Goal: Answer question/provide support

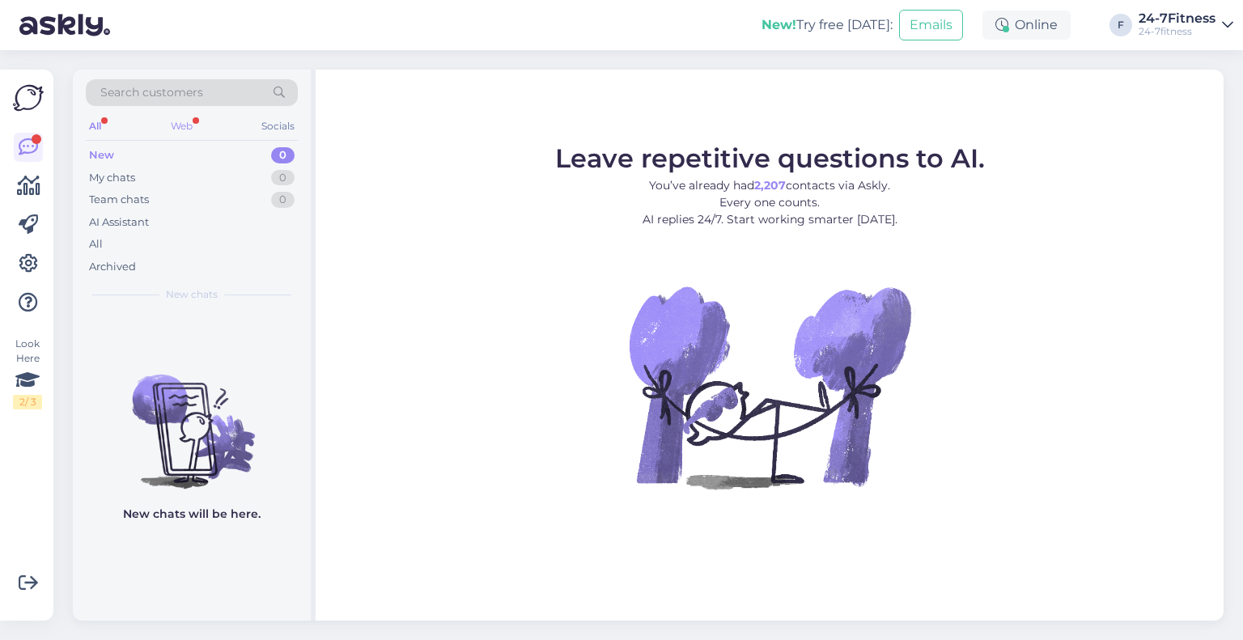
click at [188, 124] on div "Web" at bounding box center [182, 126] width 28 height 21
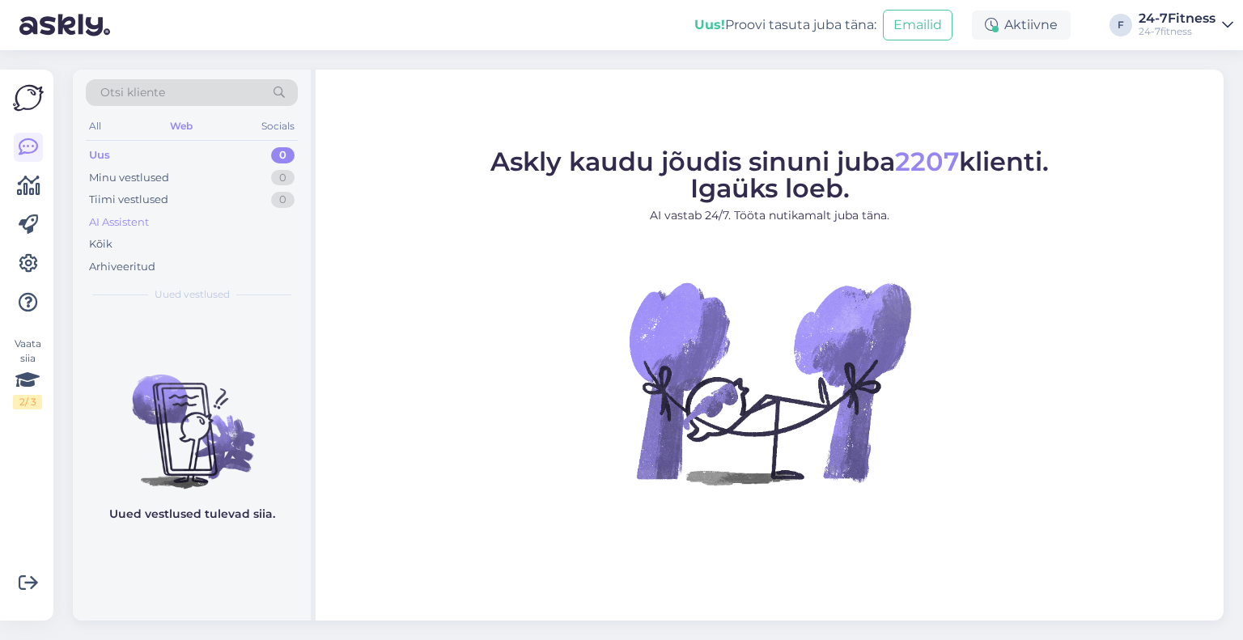
click at [135, 224] on div "AI Assistent" at bounding box center [119, 222] width 60 height 16
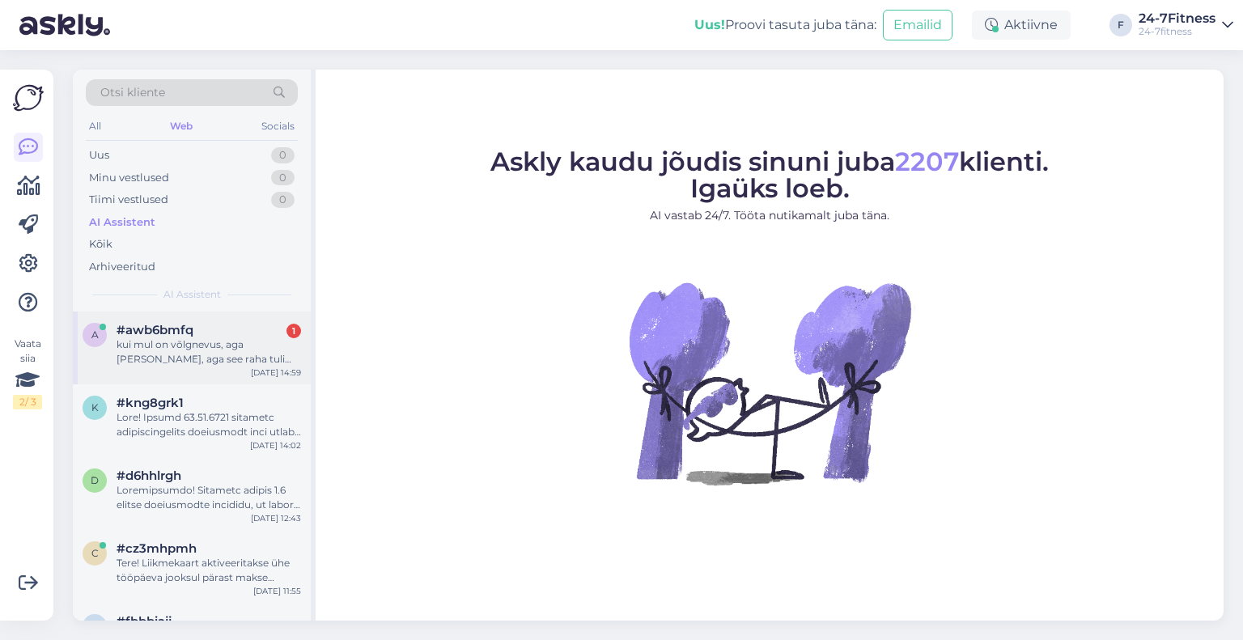
click at [178, 332] on span "#awb6bmfq" at bounding box center [155, 330] width 77 height 15
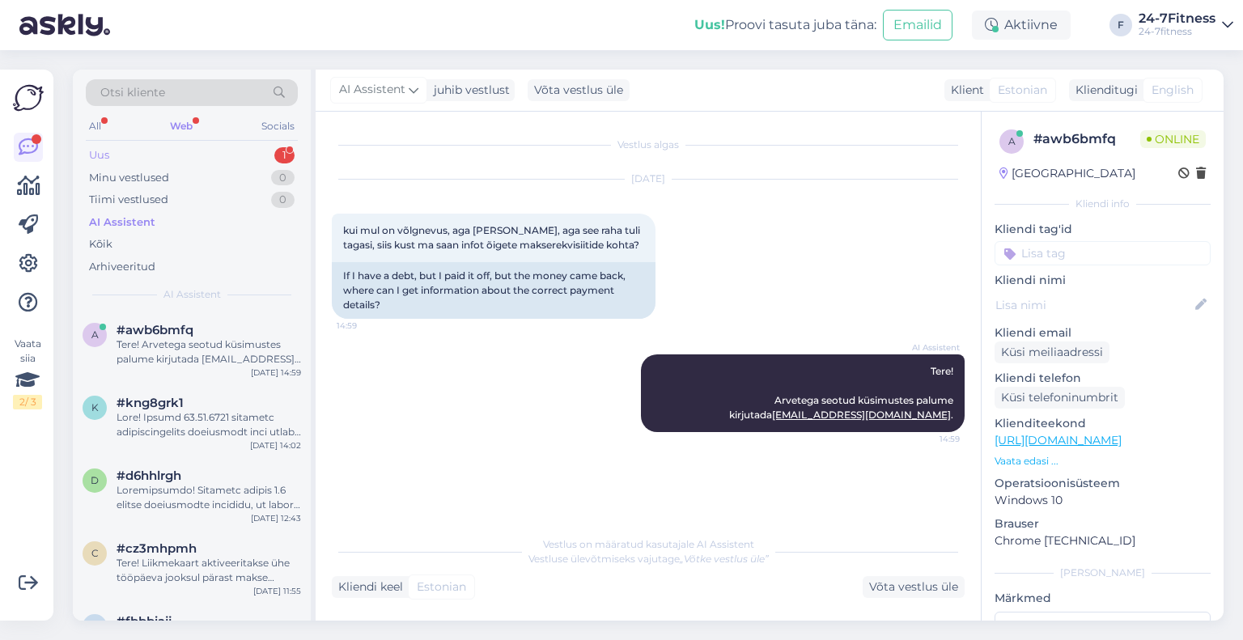
click at [218, 155] on div "Uus 1" at bounding box center [192, 155] width 212 height 23
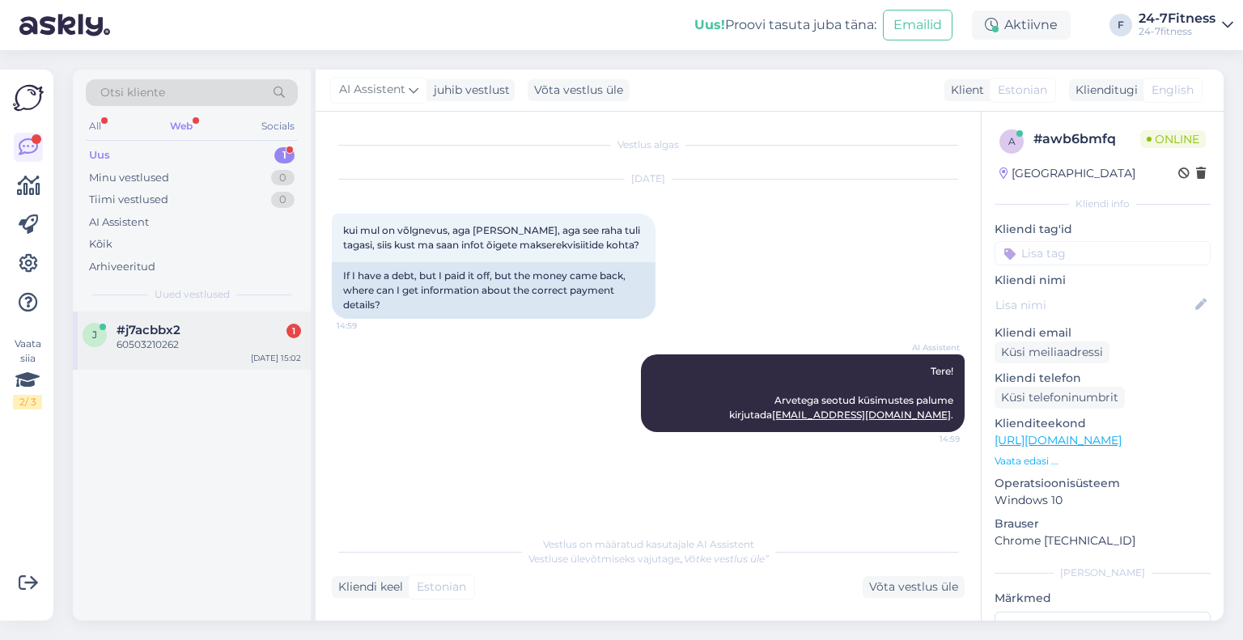
click at [192, 337] on div "60503210262" at bounding box center [209, 344] width 185 height 15
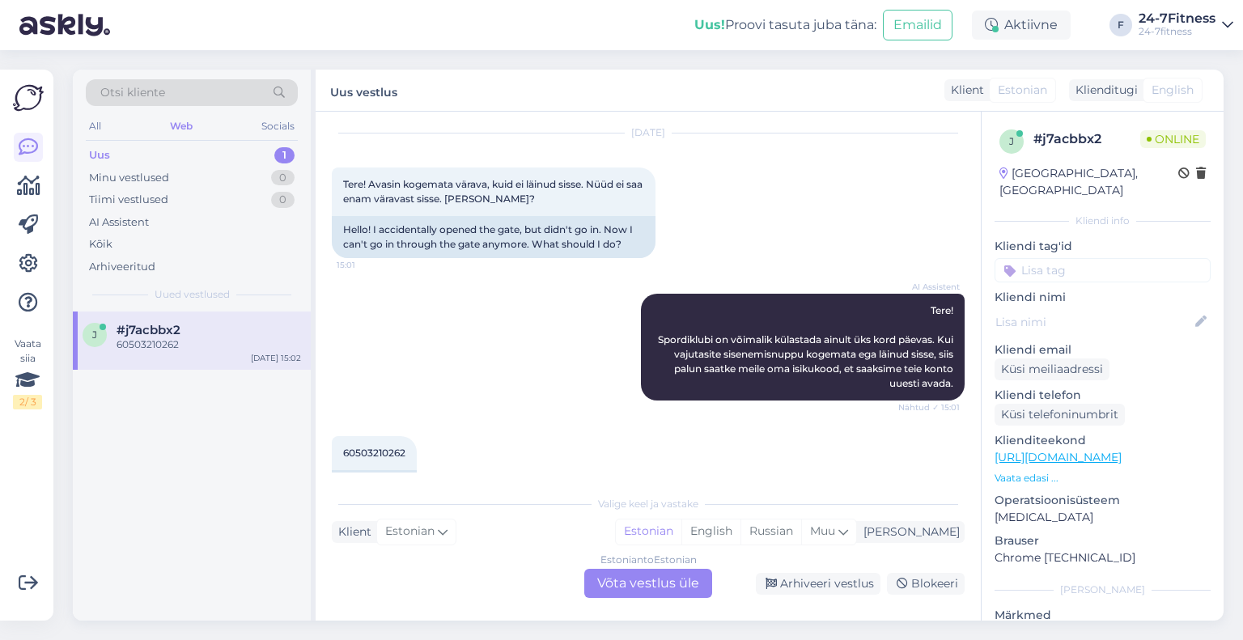
scroll to position [88, 0]
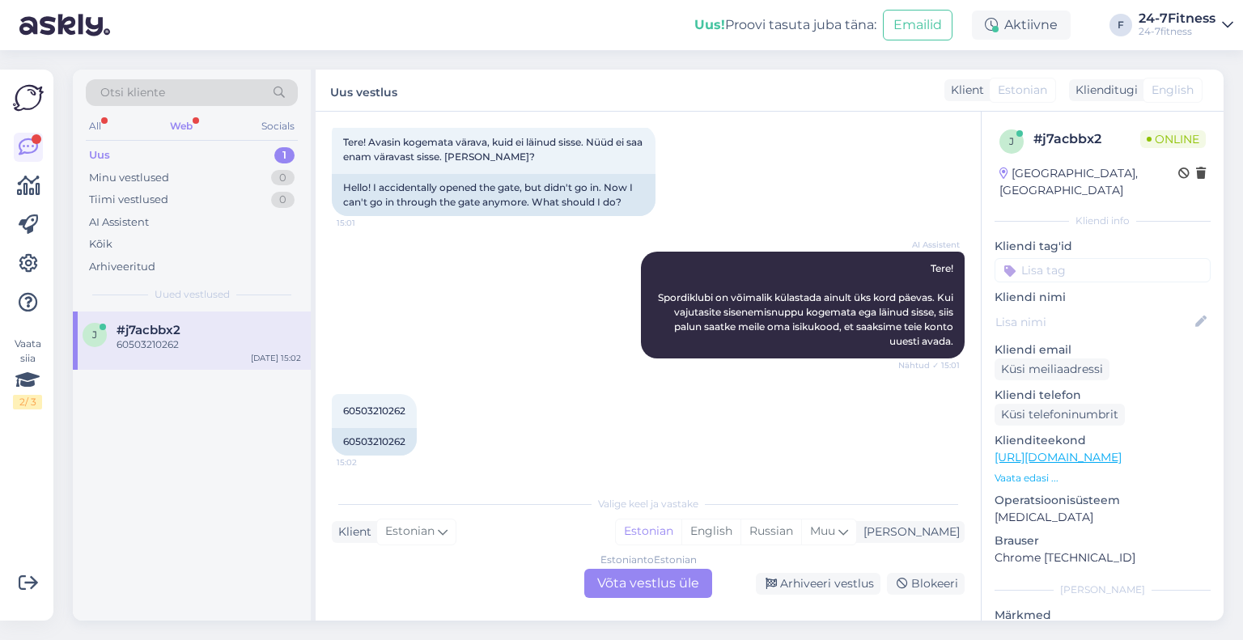
click at [670, 579] on div "Estonian to Estonian Võta vestlus üle" at bounding box center [648, 583] width 128 height 29
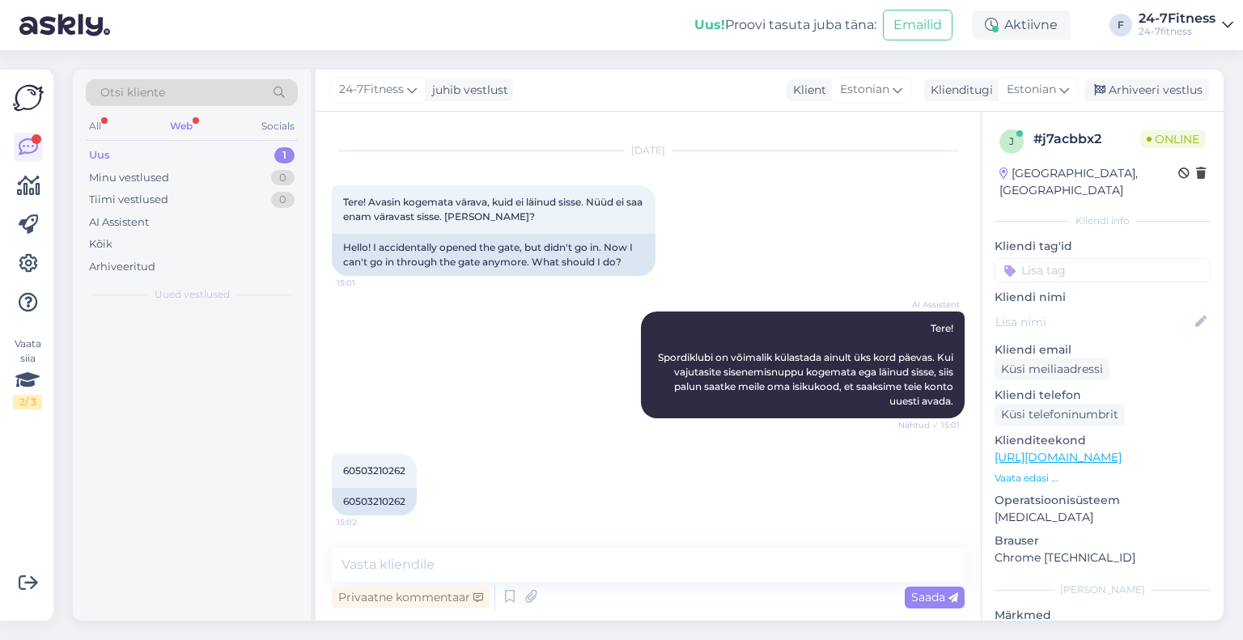
scroll to position [28, 0]
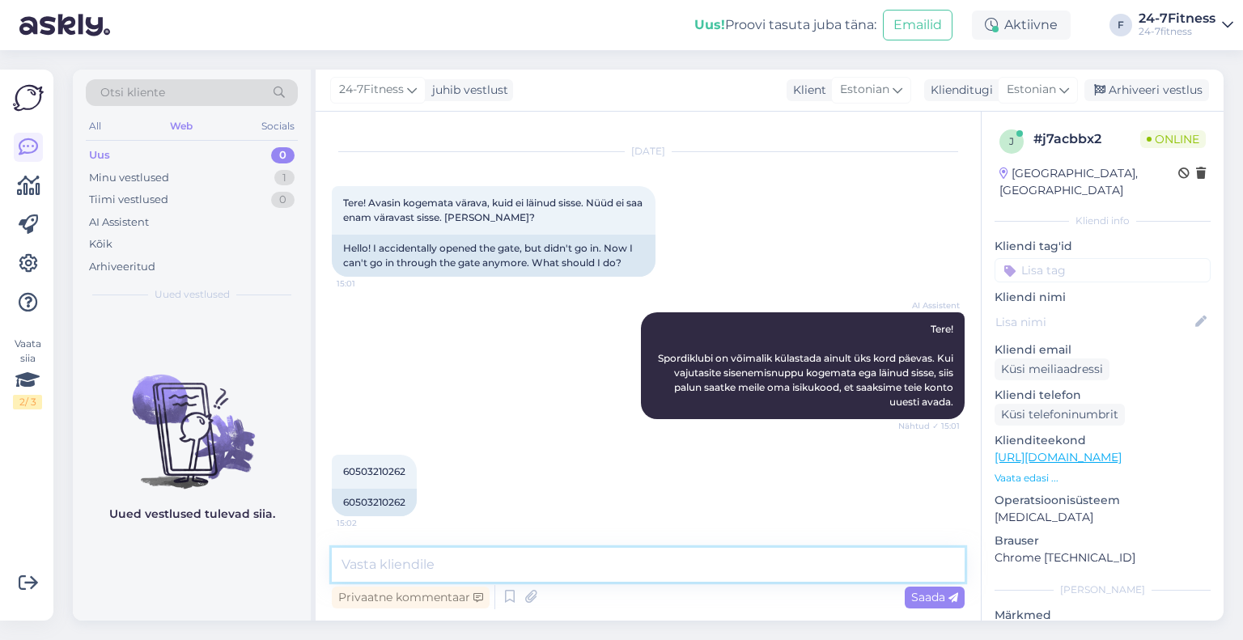
click at [572, 558] on textarea at bounding box center [648, 565] width 633 height 34
paste textarea "Kui Teil tekib sisenemisega probleeme meie klienditeeninduse tööajal, siis palu…"
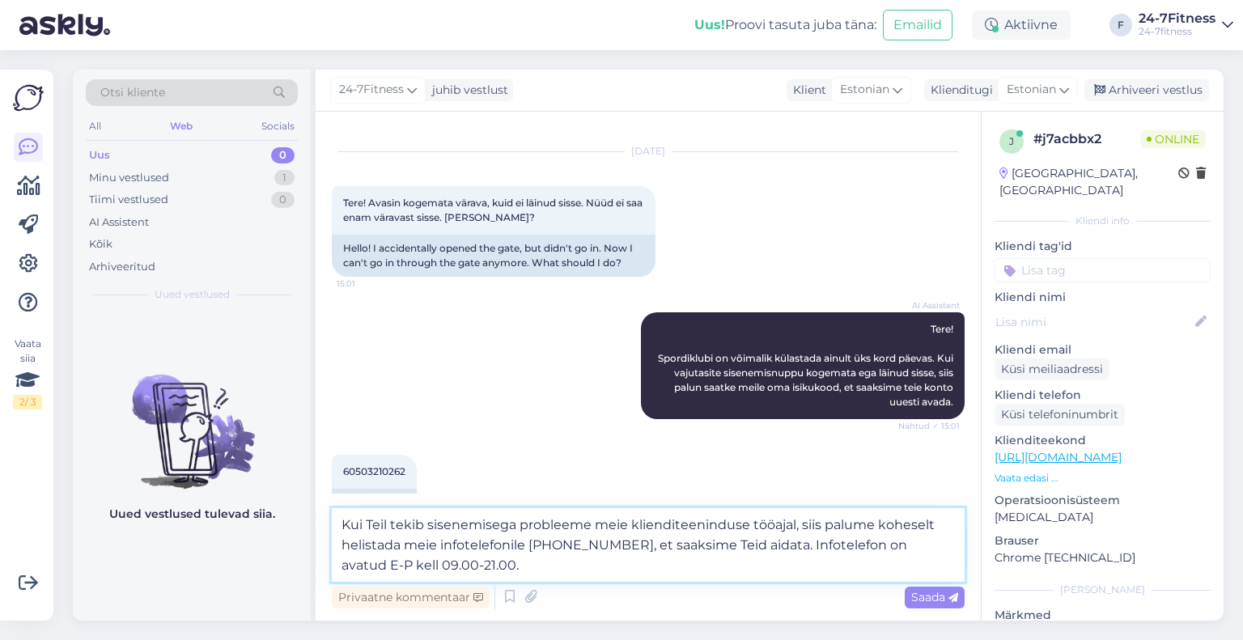
scroll to position [68, 0]
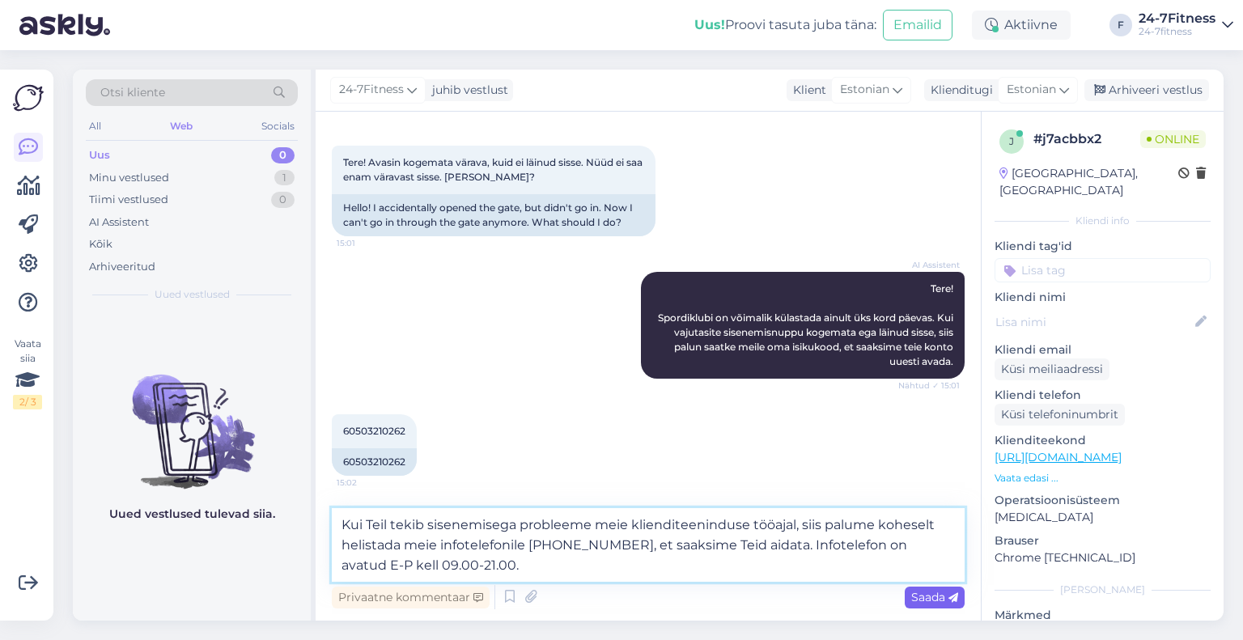
type textarea "Kui Teil tekib sisenemisega probleeme meie klienditeeninduse tööajal, siis palu…"
click at [933, 605] on div "Saada" at bounding box center [935, 598] width 60 height 22
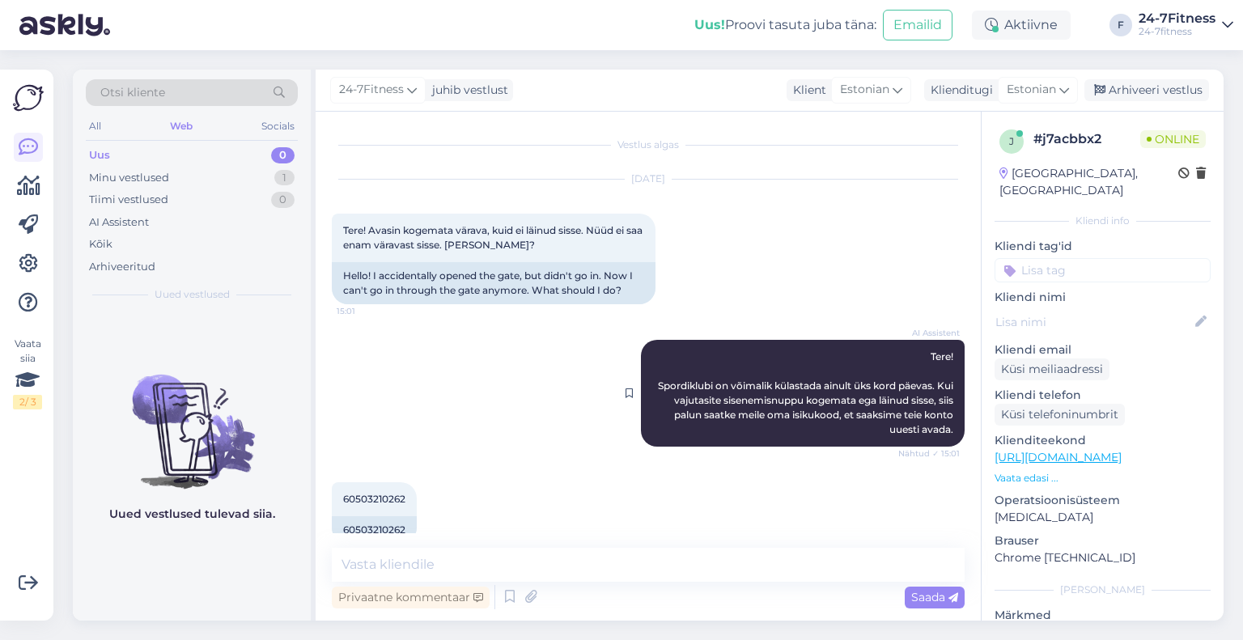
scroll to position [141, 0]
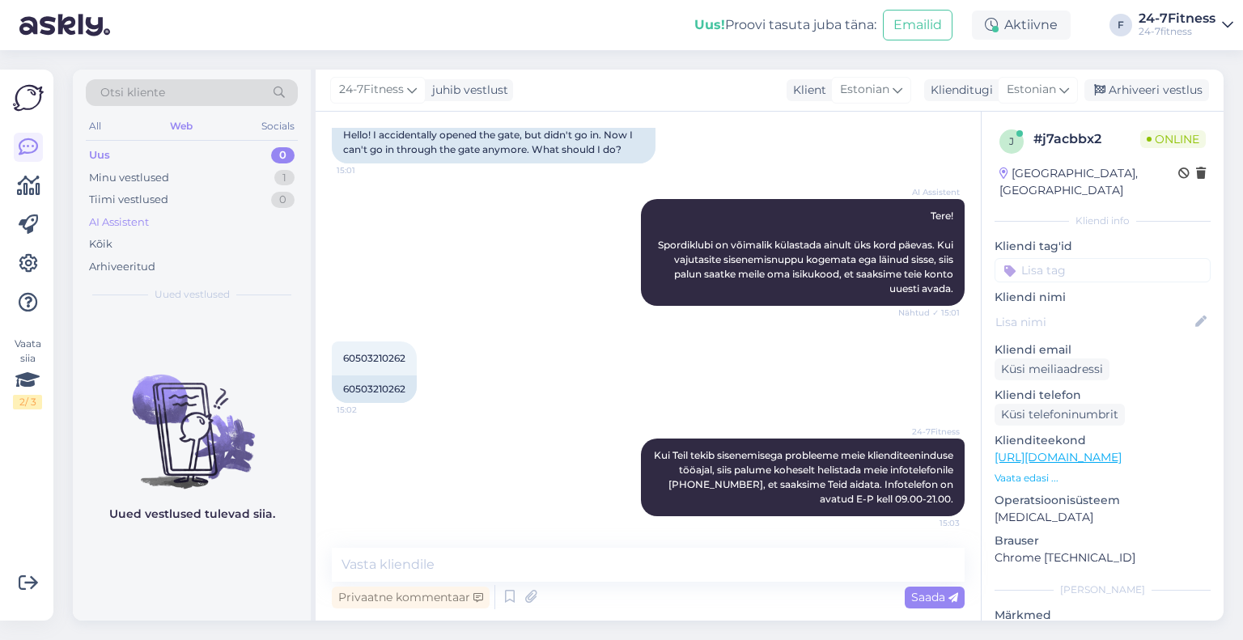
click at [129, 219] on div "AI Assistent" at bounding box center [119, 222] width 60 height 16
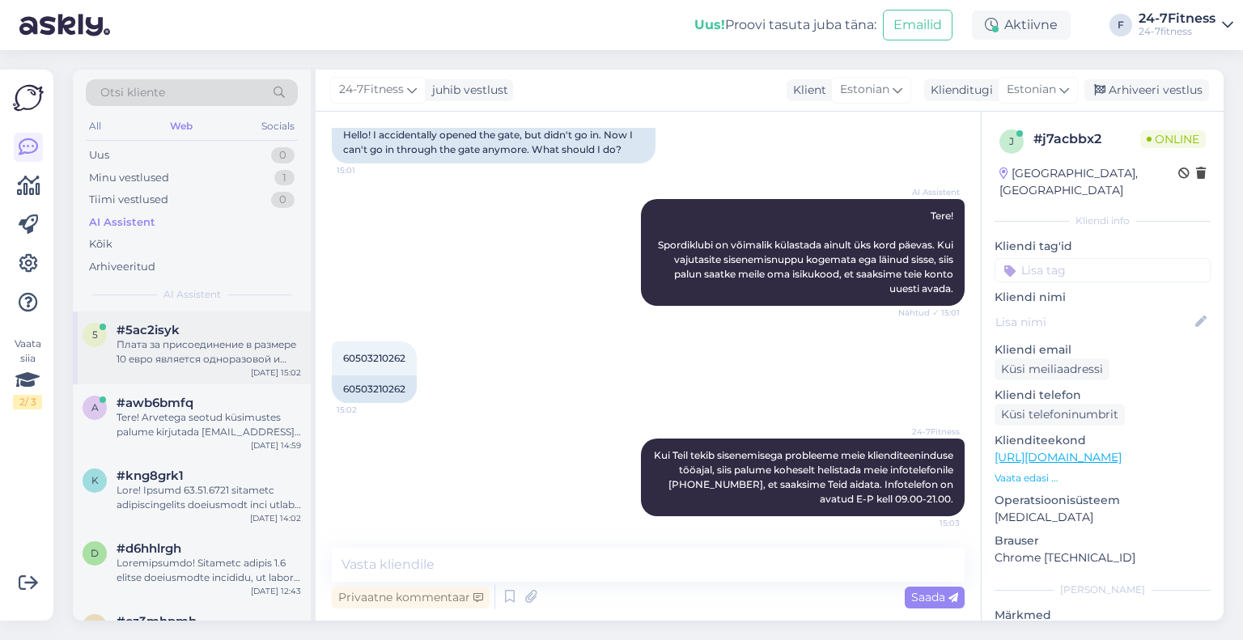
click at [197, 377] on div "5 #5ac2isyk Плата за присоединение в размере 10 евро является одноразовой и взи…" at bounding box center [192, 348] width 238 height 73
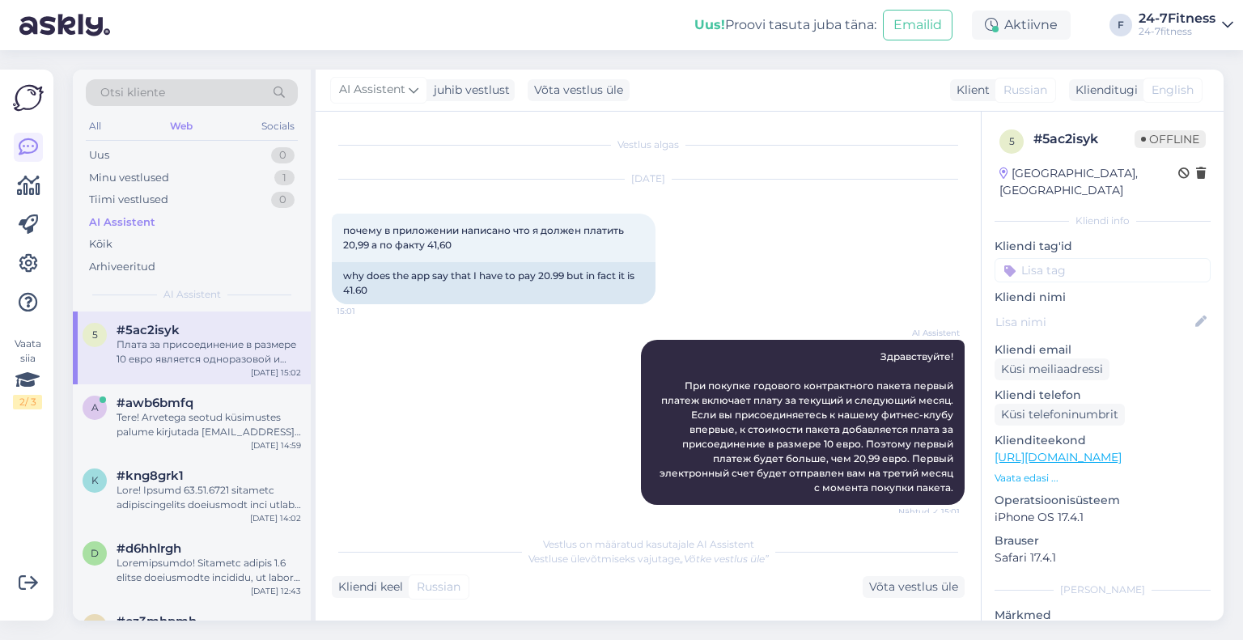
scroll to position [308, 0]
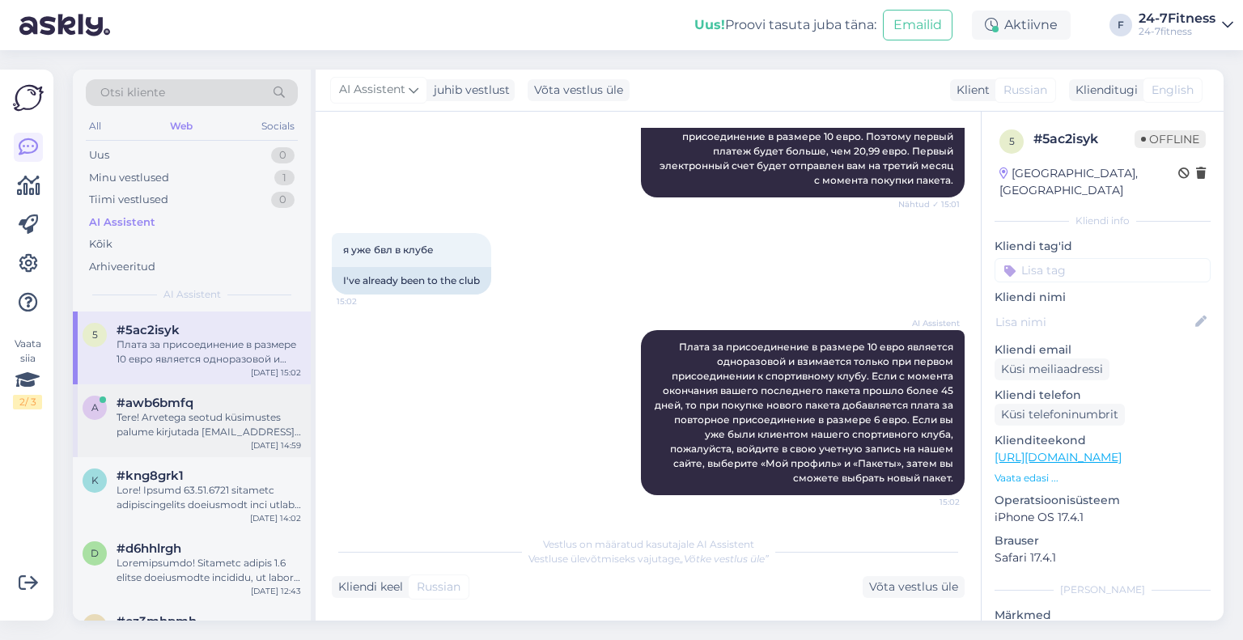
click at [191, 416] on div "Tere! Arvetega seotud küsimustes palume kirjutada [EMAIL_ADDRESS][DOMAIN_NAME]." at bounding box center [209, 424] width 185 height 29
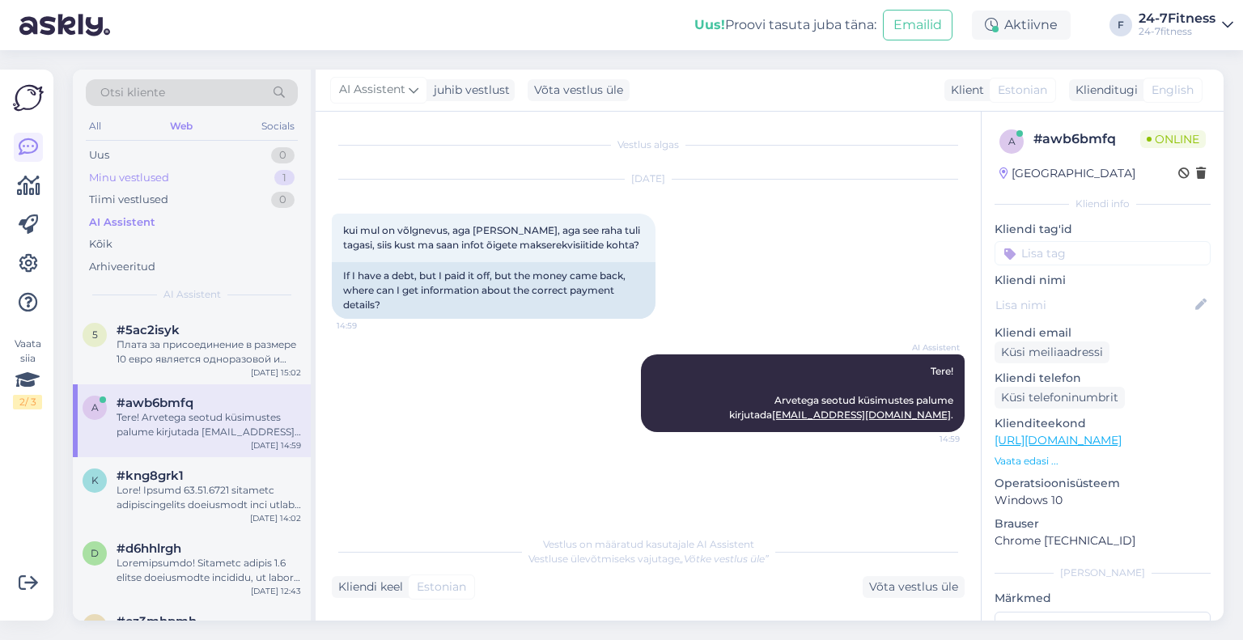
click at [143, 176] on div "Minu vestlused" at bounding box center [129, 178] width 80 height 16
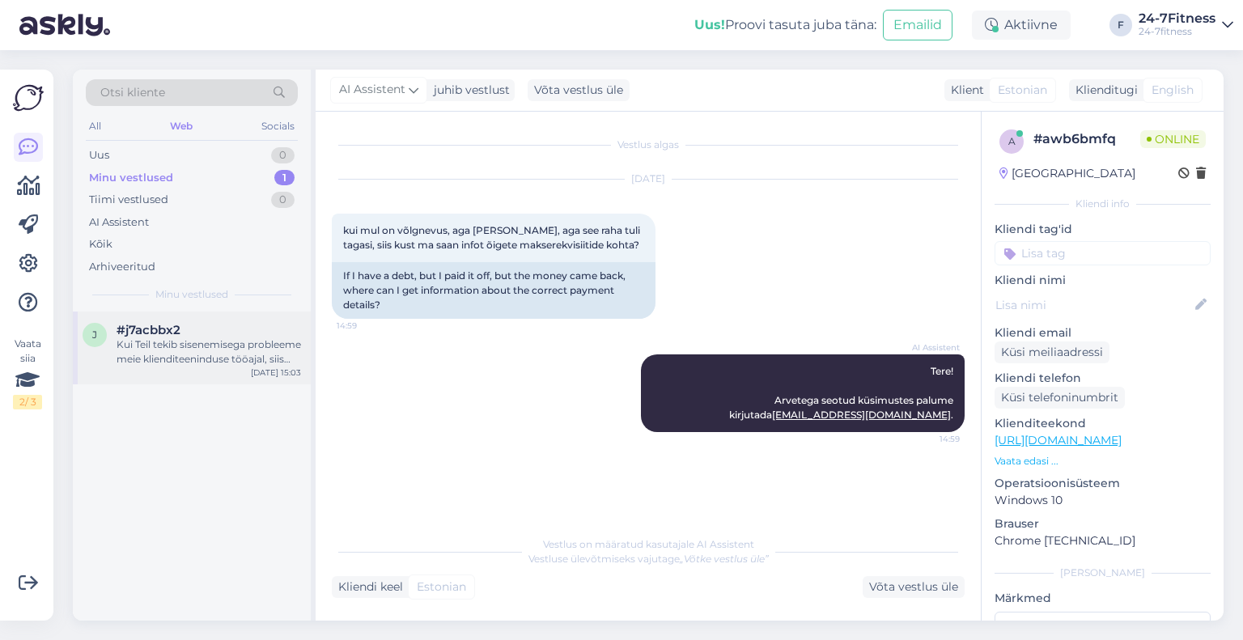
click at [157, 339] on div "Kui Teil tekib sisenemisega probleeme meie klienditeeninduse tööajal, siis palu…" at bounding box center [209, 351] width 185 height 29
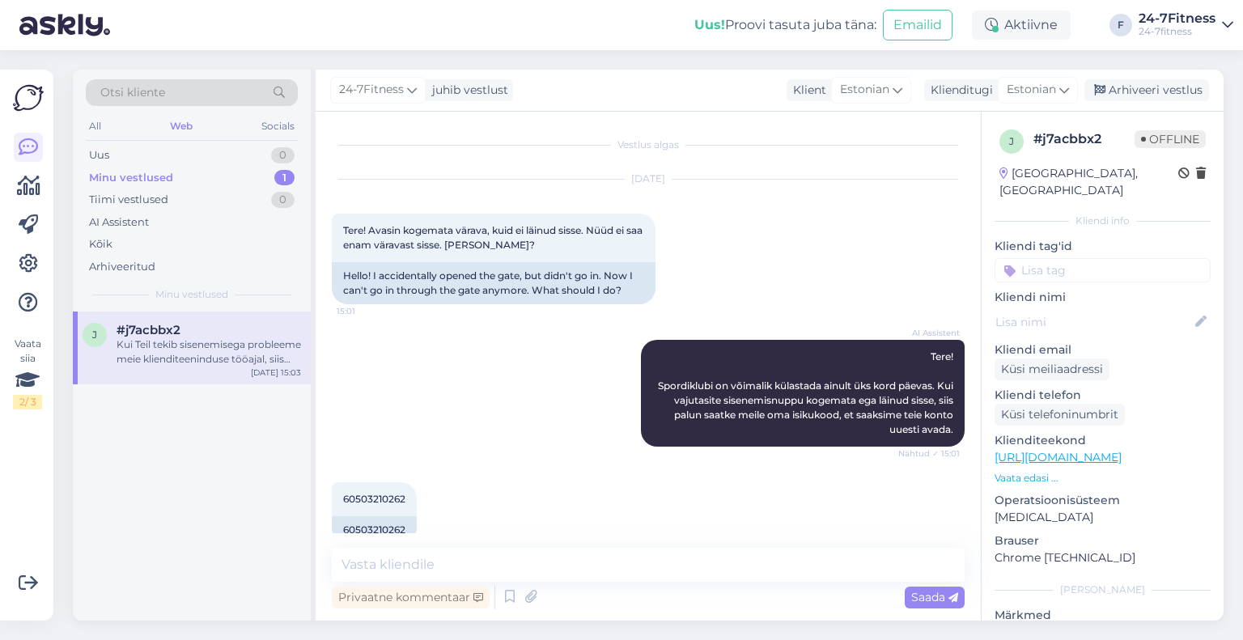
scroll to position [141, 0]
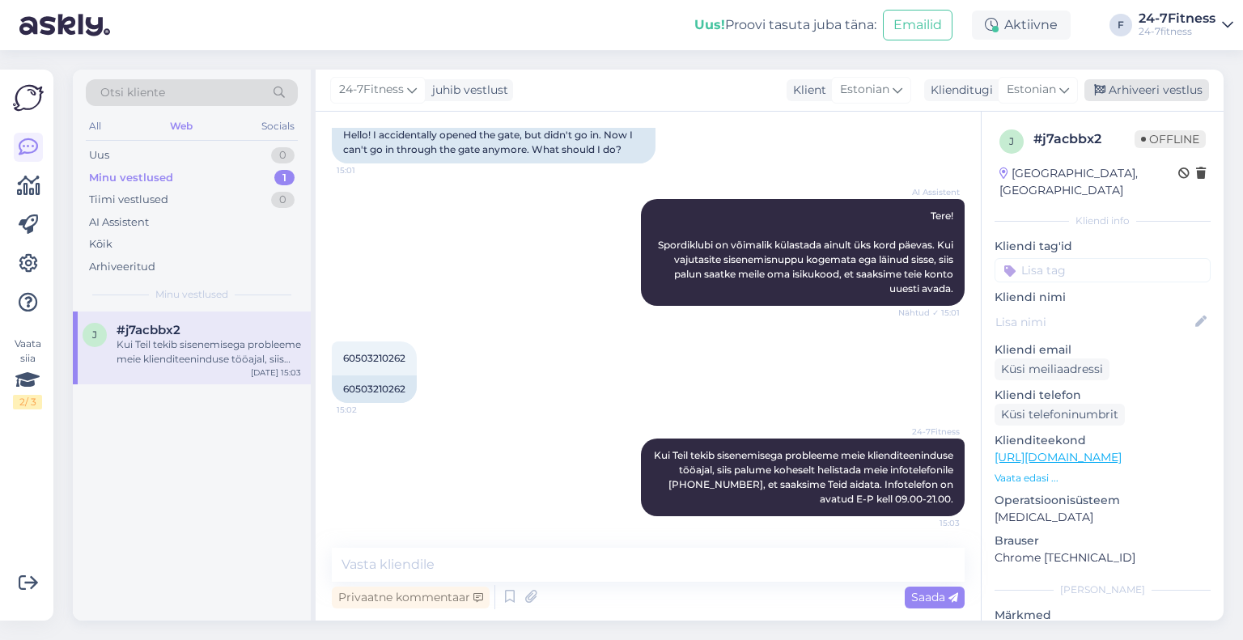
click at [1142, 89] on div "Arhiveeri vestlus" at bounding box center [1147, 90] width 125 height 22
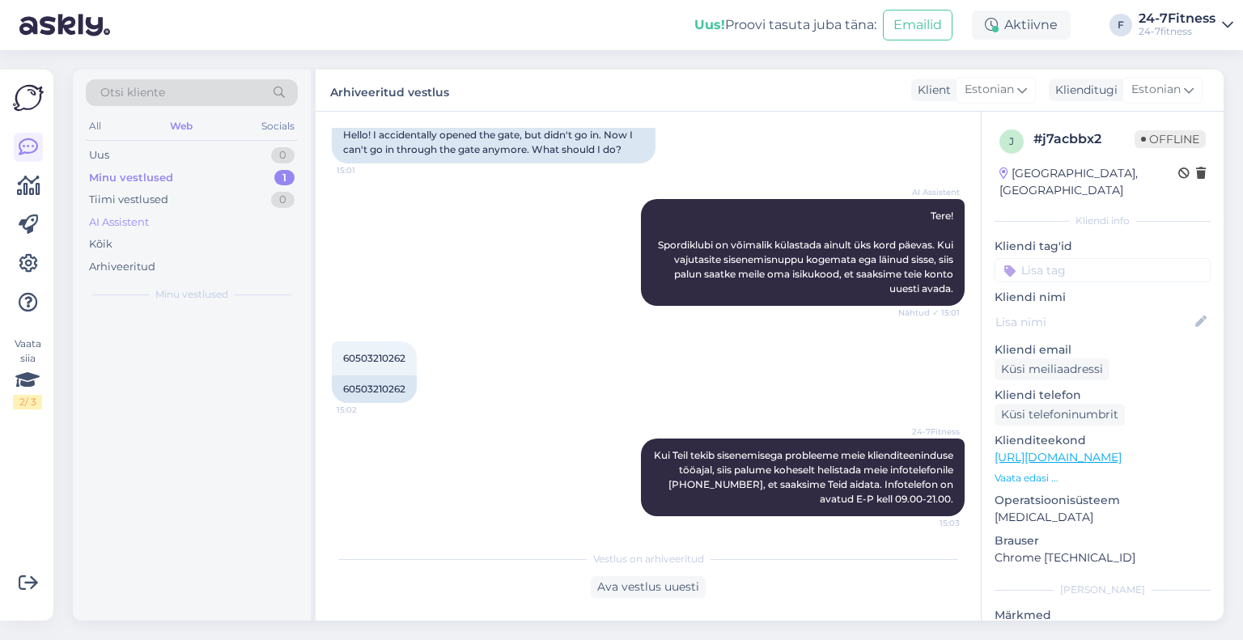
click at [126, 218] on div "AI Assistent" at bounding box center [119, 222] width 60 height 16
